Goal: Check status: Check status

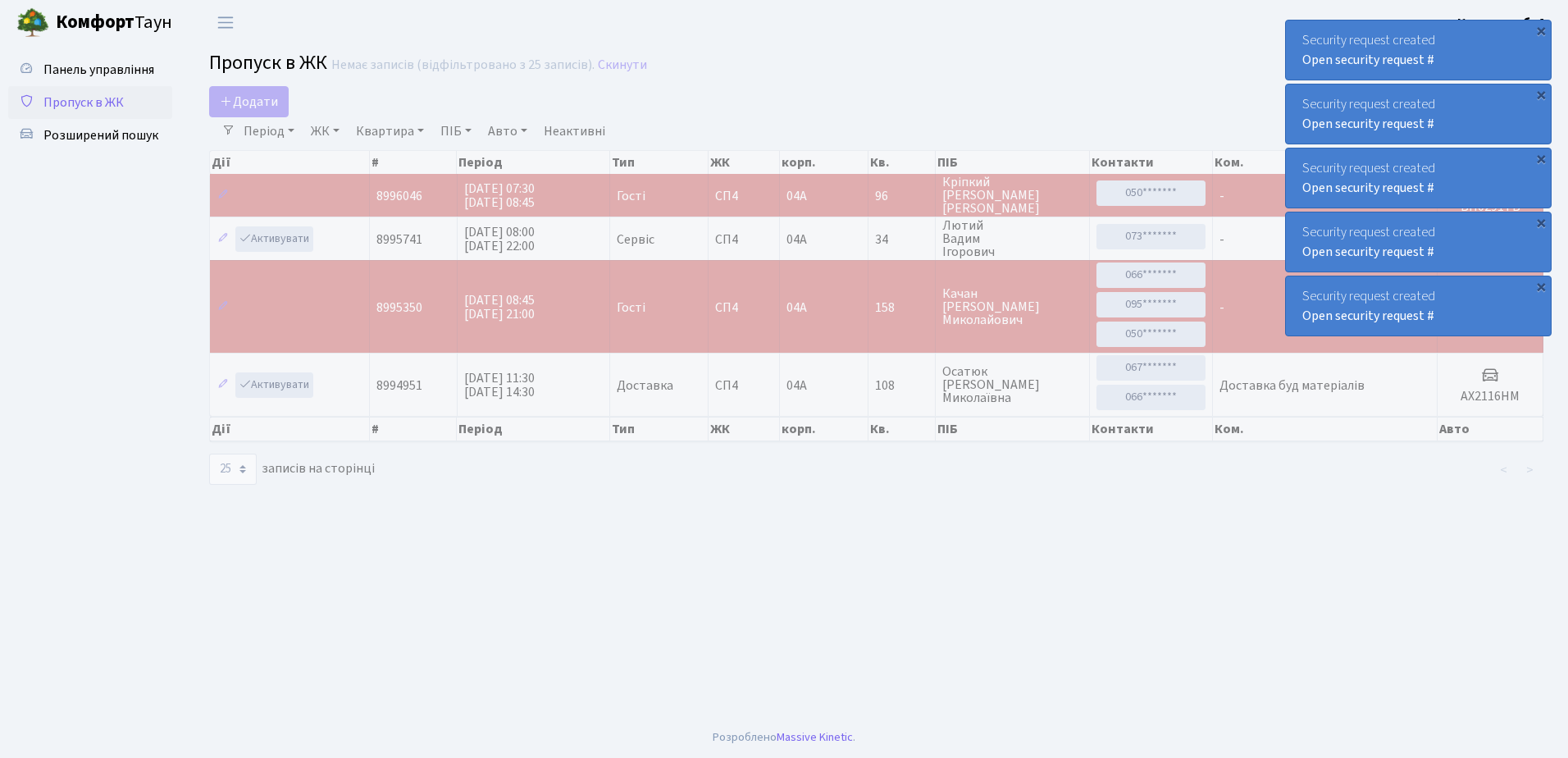
select select "25"
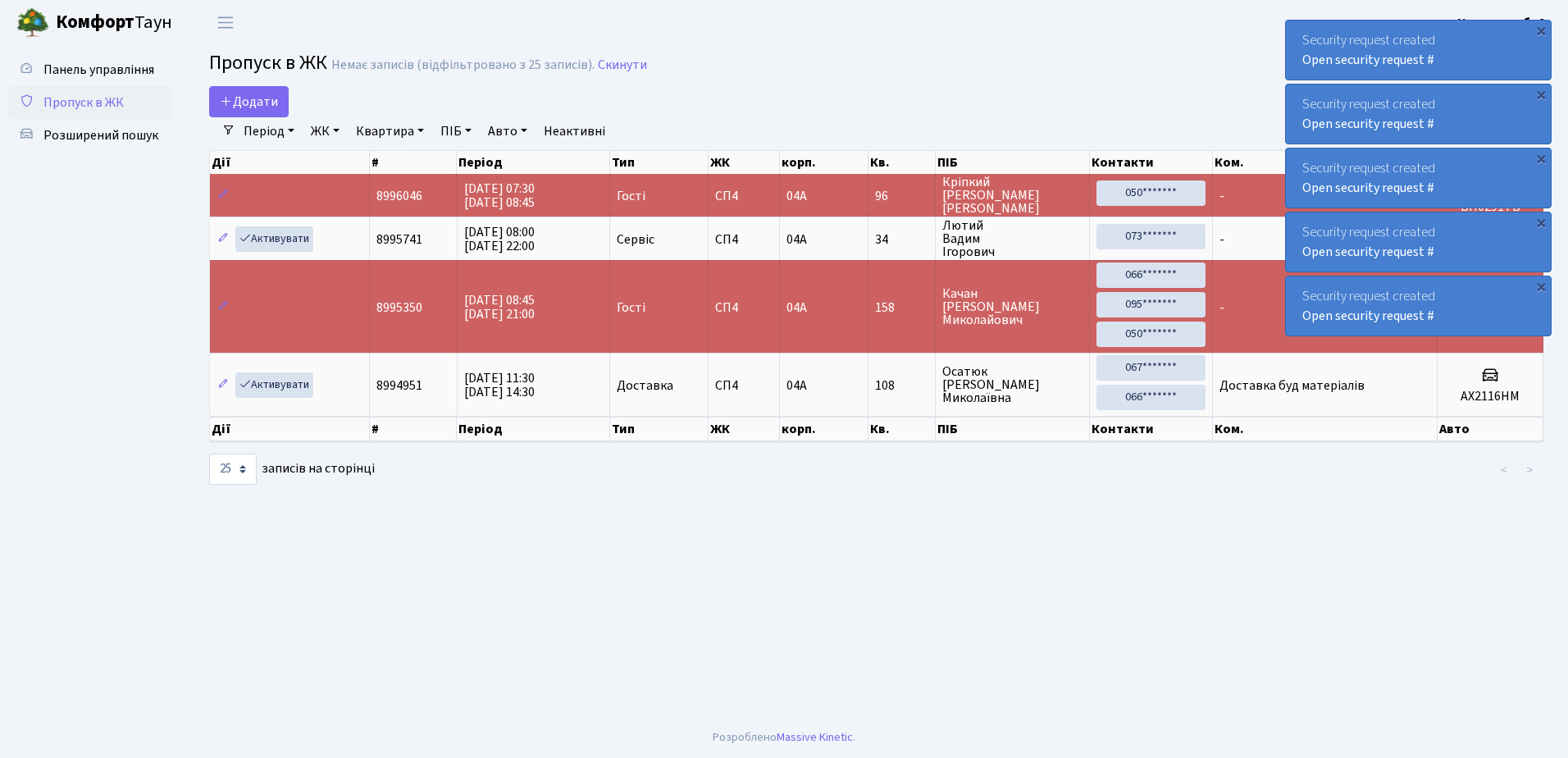
click at [89, 103] on span "Пропуск в ЖК" at bounding box center [83, 102] width 80 height 18
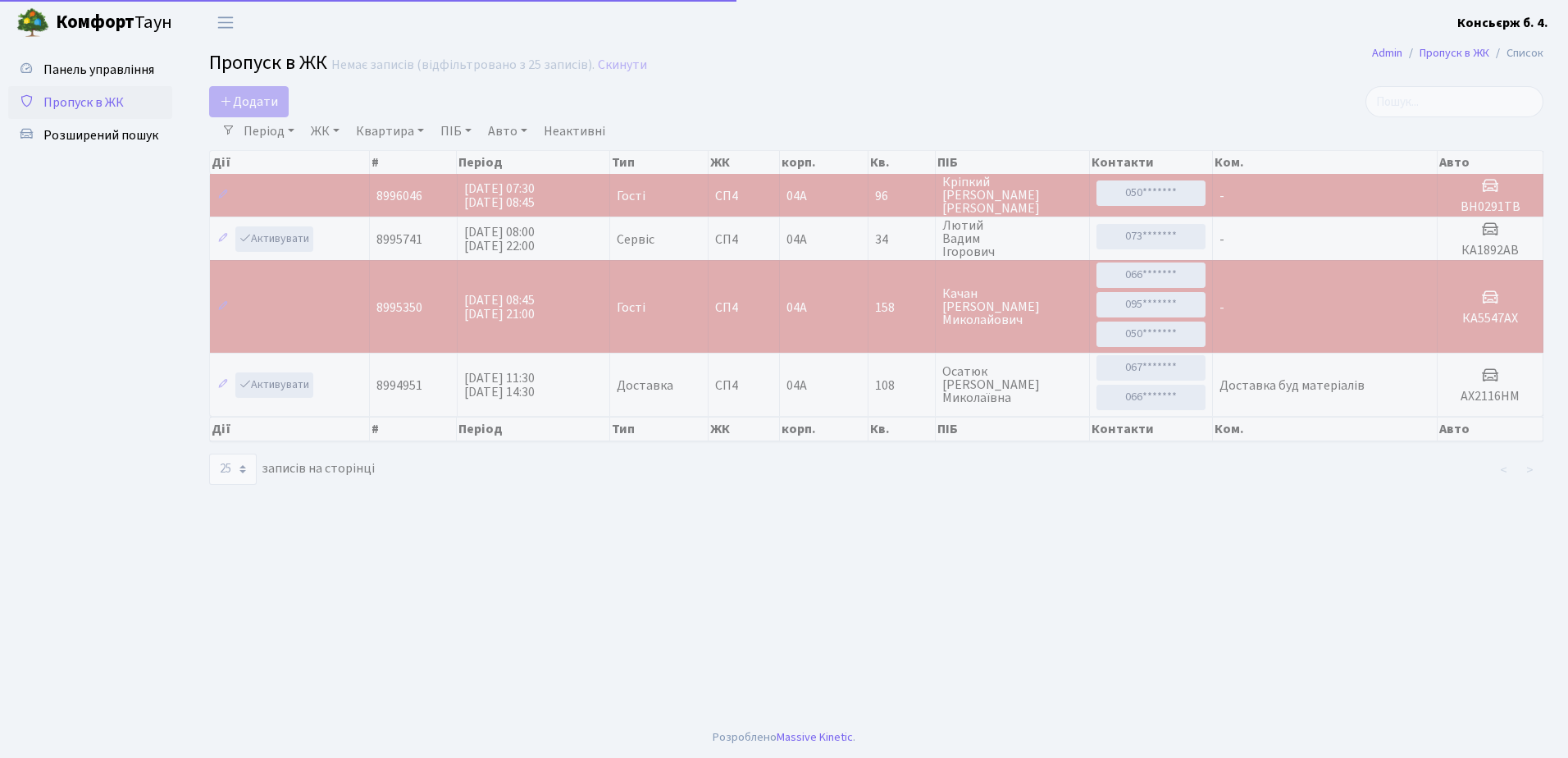
select select "25"
click at [117, 140] on span "Розширений пошук" at bounding box center [100, 135] width 114 height 18
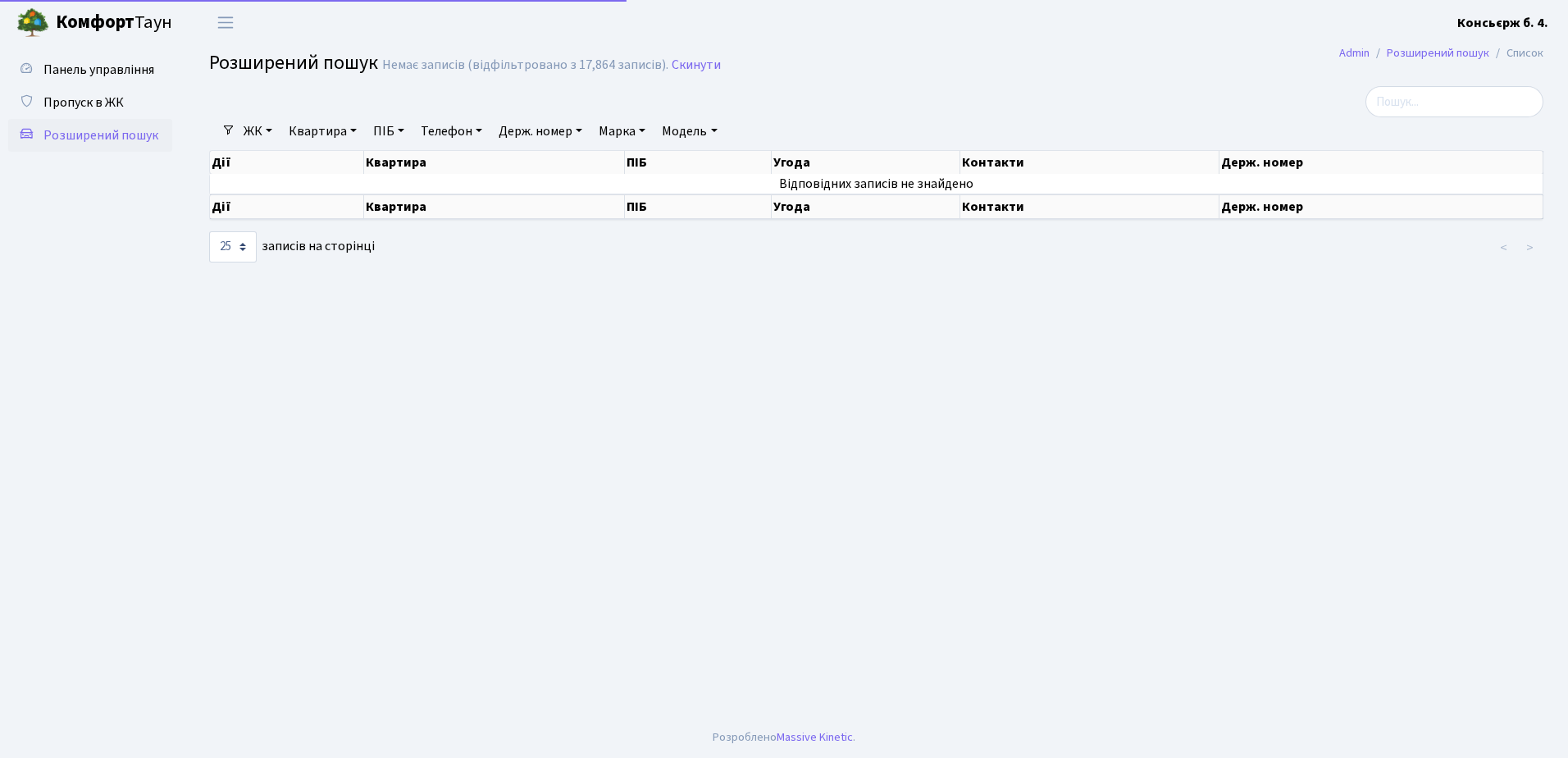
select select "25"
click at [1411, 106] on input "search" at bounding box center [1454, 101] width 178 height 31
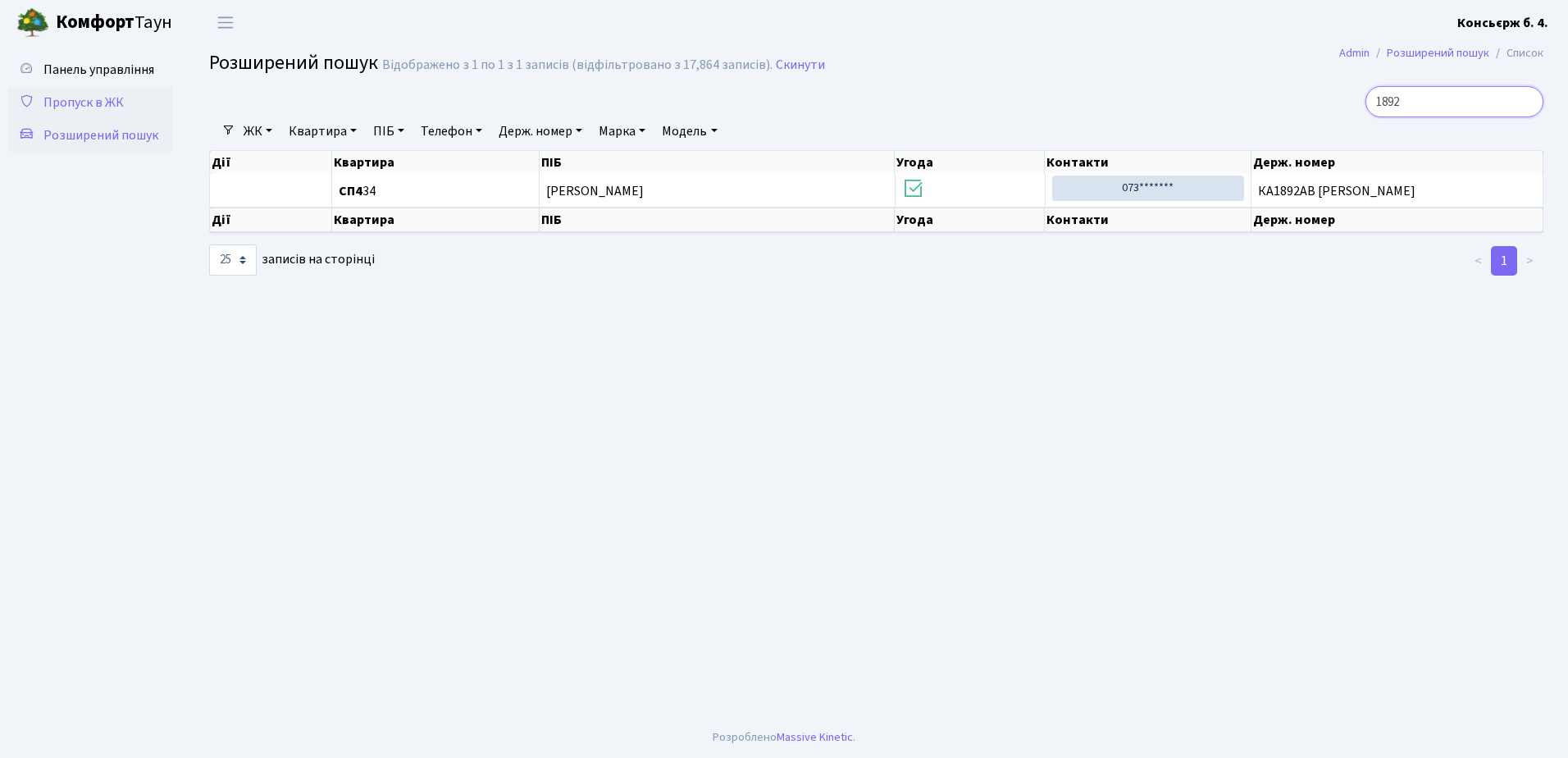
type input "1892"
click at [107, 97] on span "Пропуск в ЖК" at bounding box center [83, 102] width 80 height 18
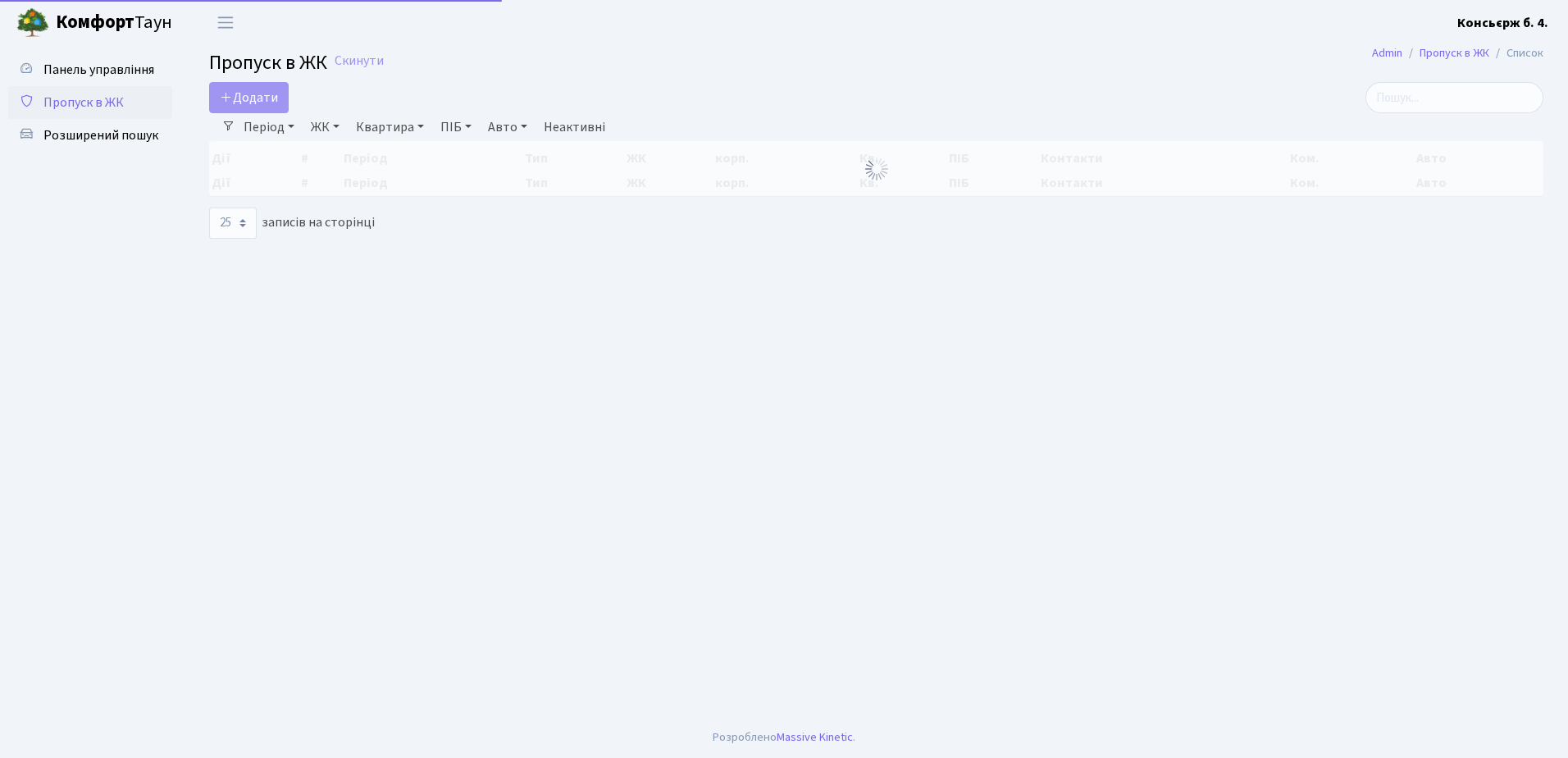
select select "25"
